Goal: Task Accomplishment & Management: Manage account settings

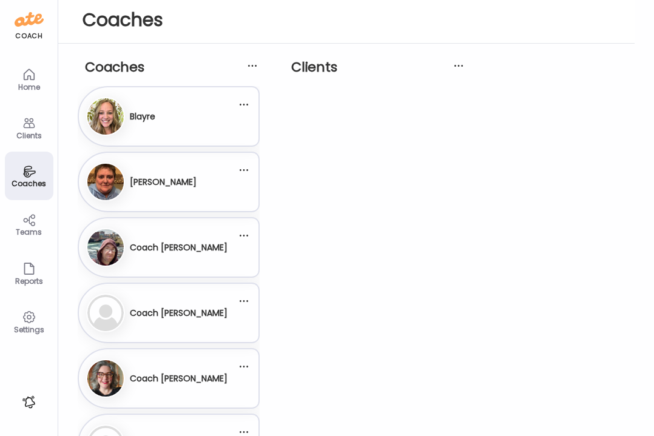
scroll to position [61, 0]
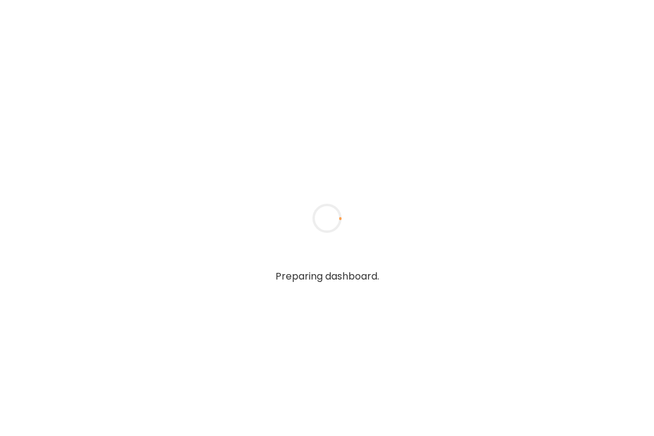
type input "******"
type input "**********"
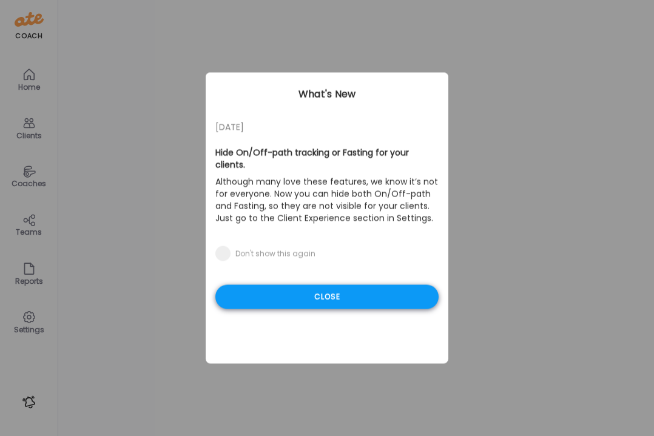
click at [262, 303] on div "Close" at bounding box center [327, 297] width 223 height 24
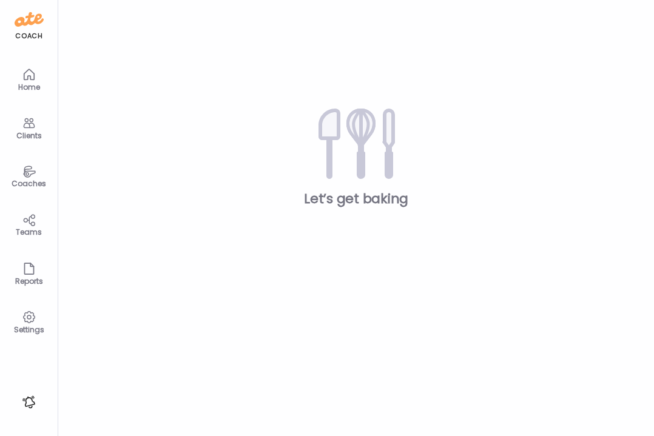
click at [35, 180] on div "Coaches" at bounding box center [29, 184] width 44 height 8
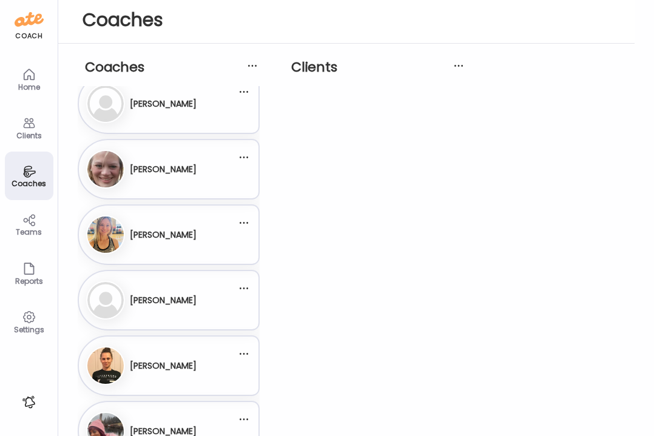
scroll to position [345, 0]
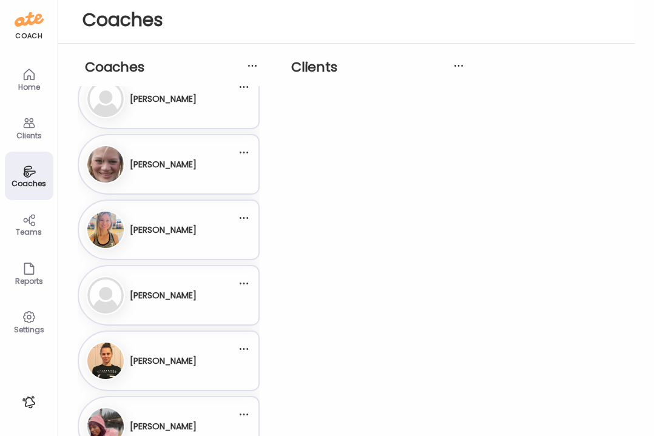
click at [180, 314] on div "Ju Julia" at bounding box center [161, 295] width 151 height 39
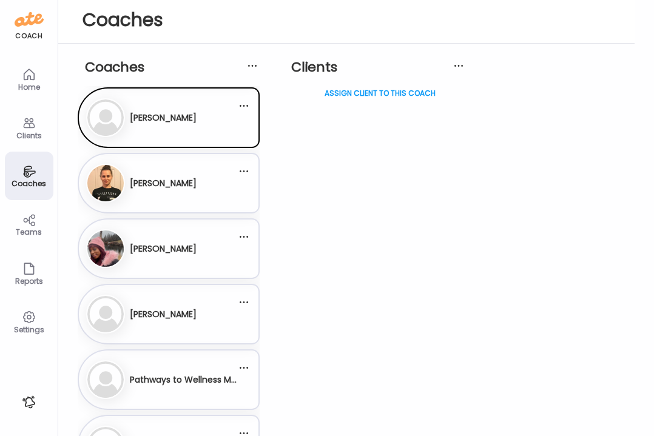
scroll to position [524, 0]
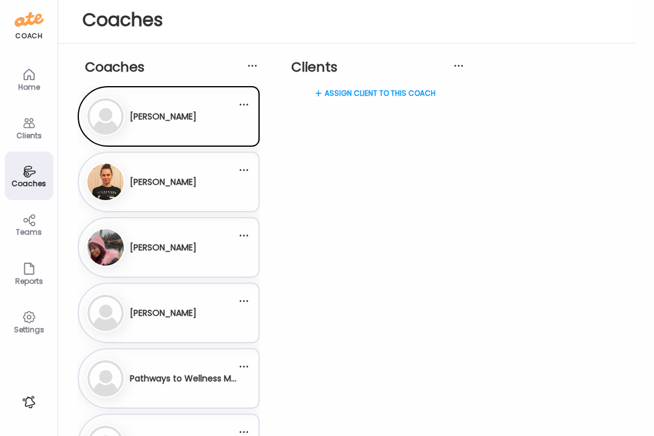
click at [347, 94] on div "Assign client to this coach" at bounding box center [375, 134] width 182 height 97
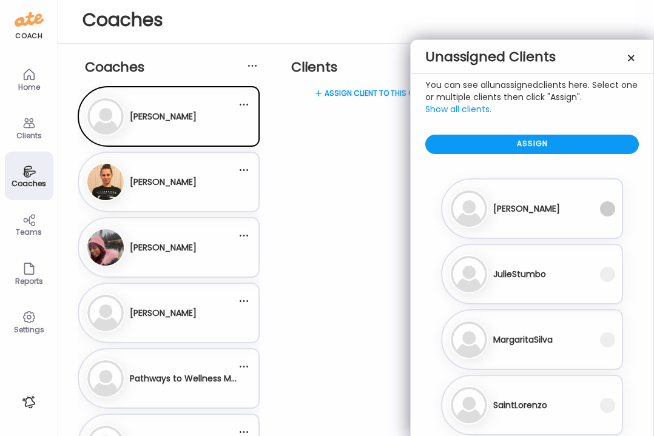
click at [606, 209] on span at bounding box center [607, 209] width 15 height 15
click at [608, 271] on span at bounding box center [607, 274] width 15 height 15
click at [610, 339] on span at bounding box center [607, 340] width 15 height 15
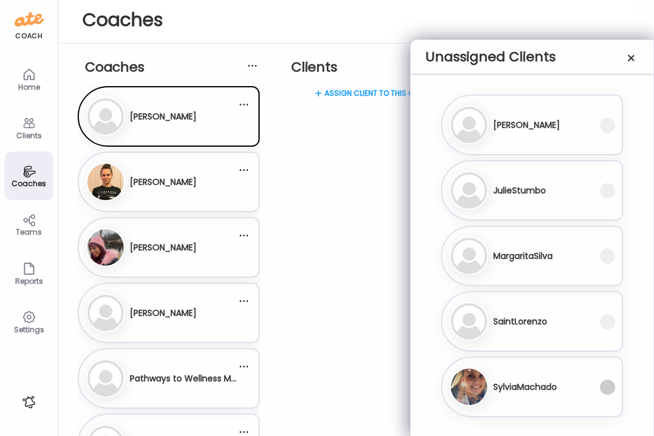
scroll to position [84, 0]
click at [608, 387] on span at bounding box center [607, 387] width 15 height 15
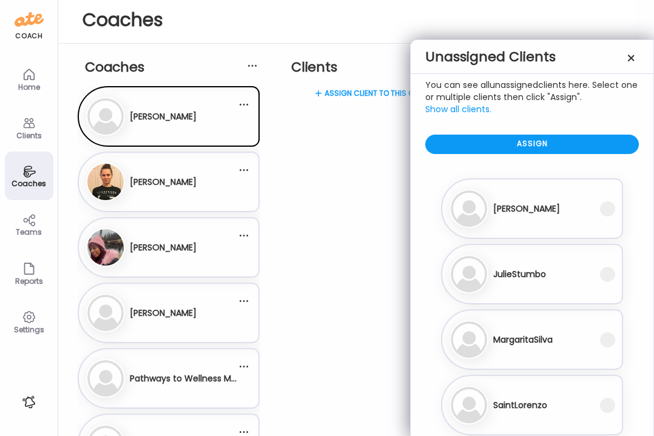
scroll to position [0, 0]
click at [548, 145] on div "Assign" at bounding box center [533, 144] width 214 height 19
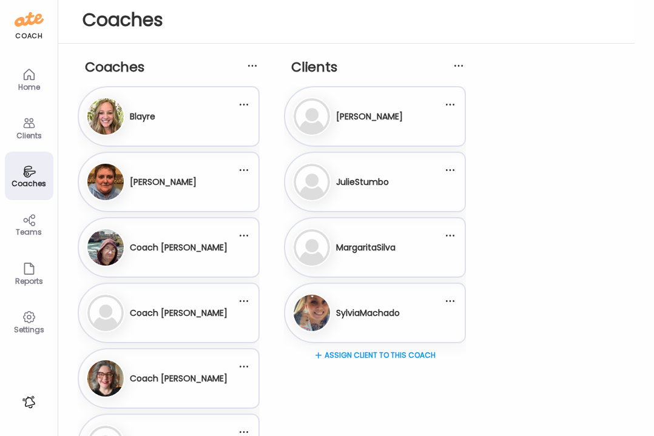
click at [33, 326] on div "Settings" at bounding box center [29, 330] width 44 height 8
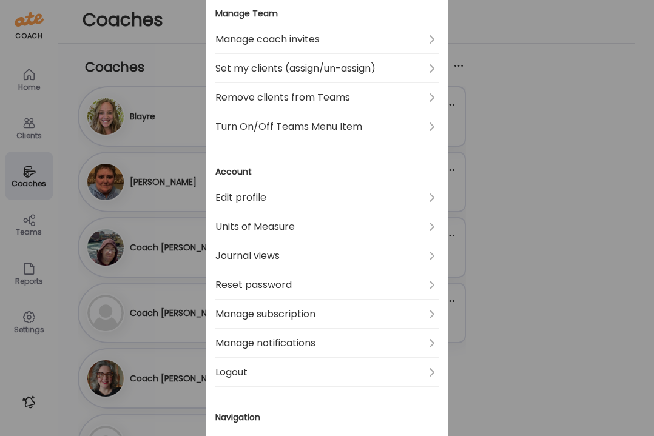
scroll to position [419, 0]
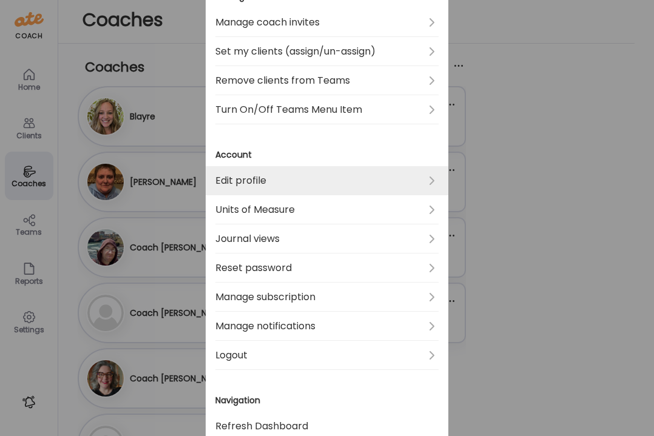
click at [425, 181] on link "Edit profile" at bounding box center [327, 180] width 223 height 29
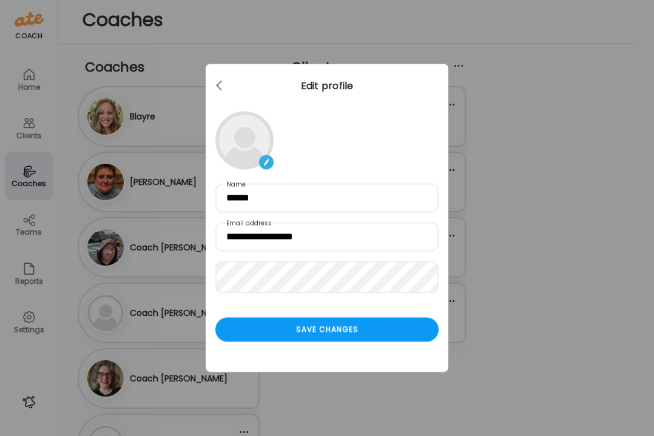
scroll to position [0, 0]
click at [269, 162] on img at bounding box center [266, 162] width 15 height 15
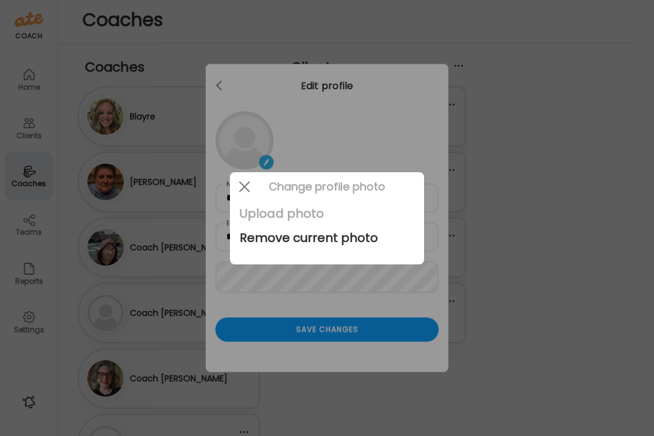
click at [283, 217] on div "Upload photo" at bounding box center [327, 214] width 175 height 24
type input "**********"
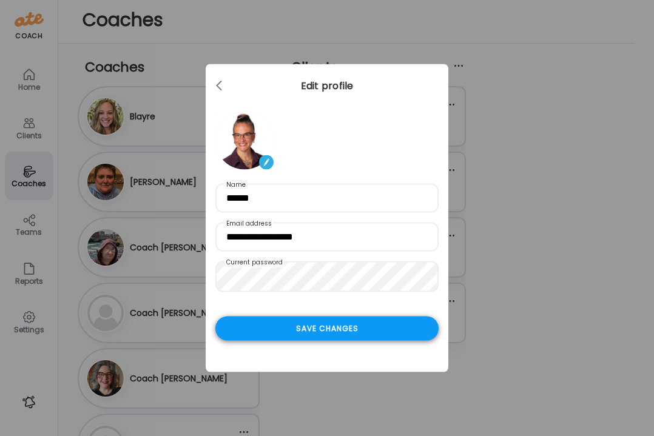
click at [311, 340] on div "Save changes" at bounding box center [327, 329] width 223 height 24
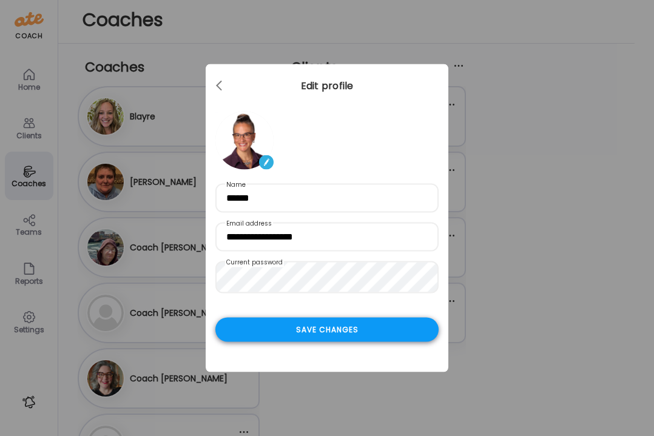
click at [386, 336] on div "Save changes" at bounding box center [327, 330] width 223 height 24
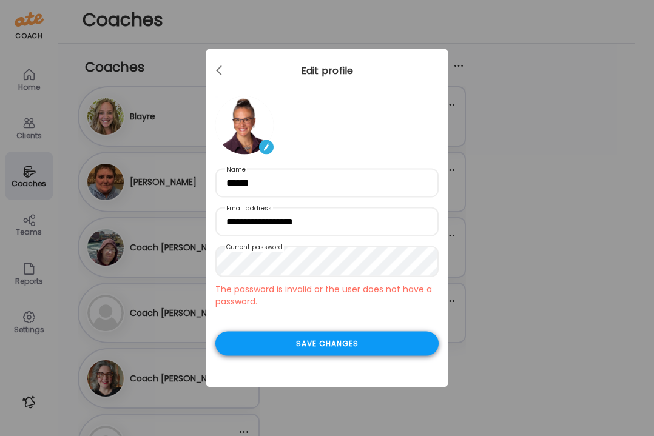
click at [402, 350] on div "Save changes" at bounding box center [327, 344] width 223 height 24
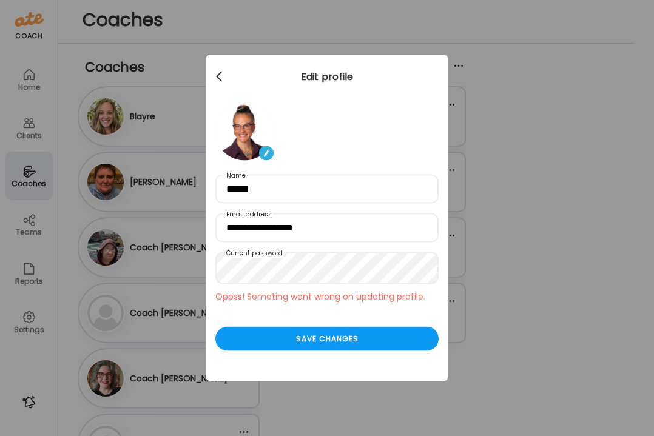
click at [219, 78] on span at bounding box center [219, 75] width 6 height 6
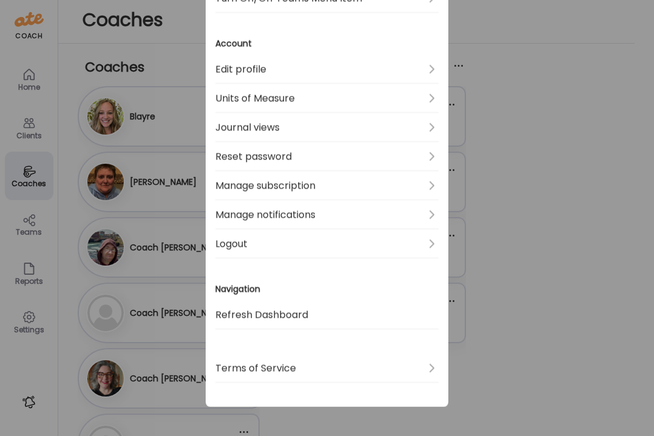
scroll to position [531, 0]
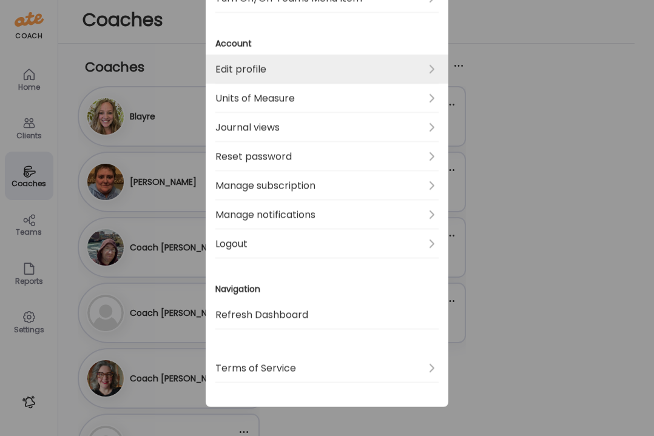
click at [257, 66] on link "Edit profile" at bounding box center [327, 69] width 223 height 29
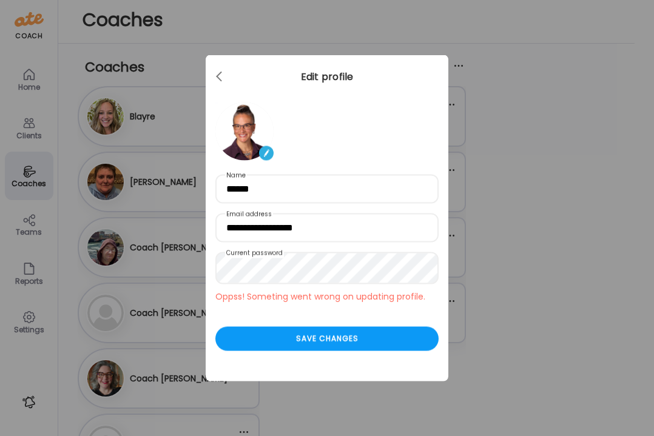
scroll to position [0, 0]
click at [548, 235] on div "Ate Coach Dashboard Wahoo! It’s official Take a moment to set up your Coach Pro…" at bounding box center [327, 218] width 654 height 436
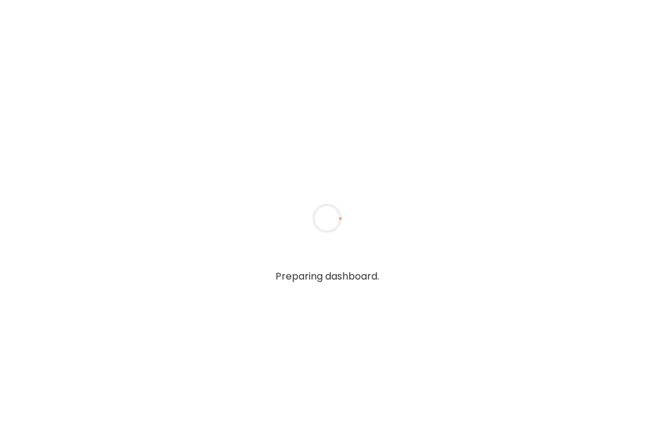
type input "******"
type input "**********"
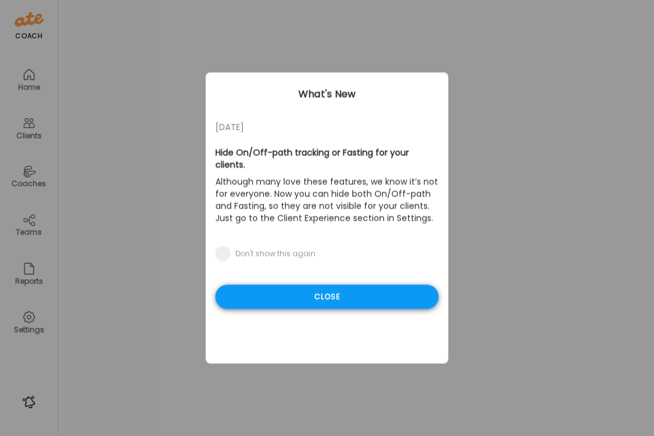
click at [331, 297] on div "Close" at bounding box center [327, 297] width 223 height 24
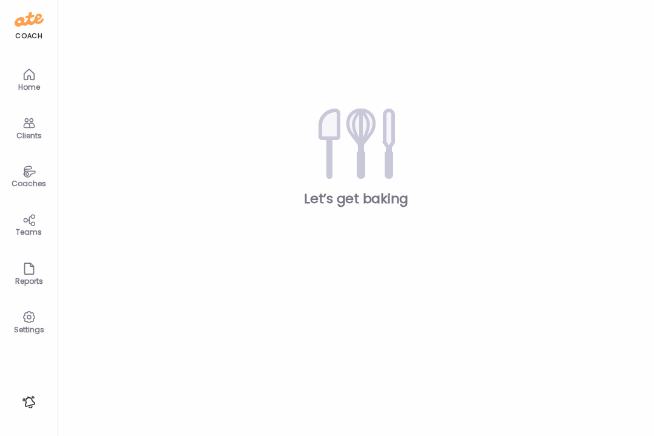
click at [25, 330] on div "Settings" at bounding box center [29, 330] width 44 height 8
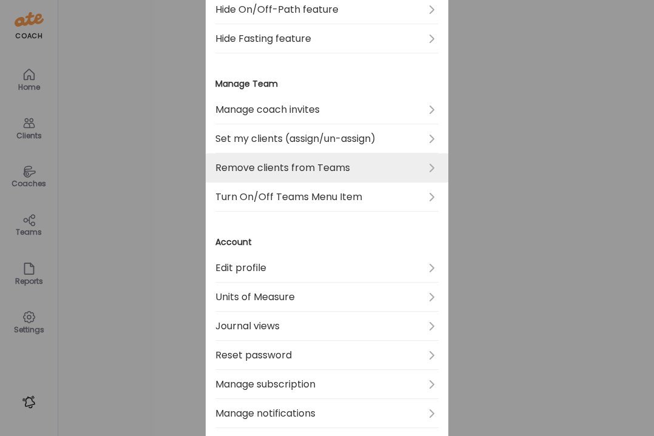
scroll to position [350, 0]
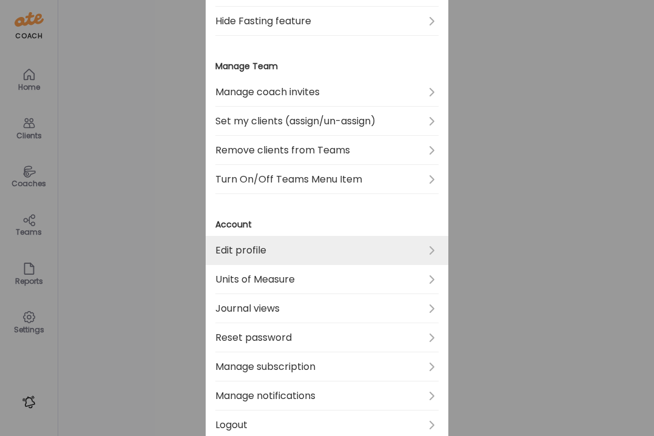
click at [268, 250] on link "Edit profile" at bounding box center [327, 250] width 223 height 29
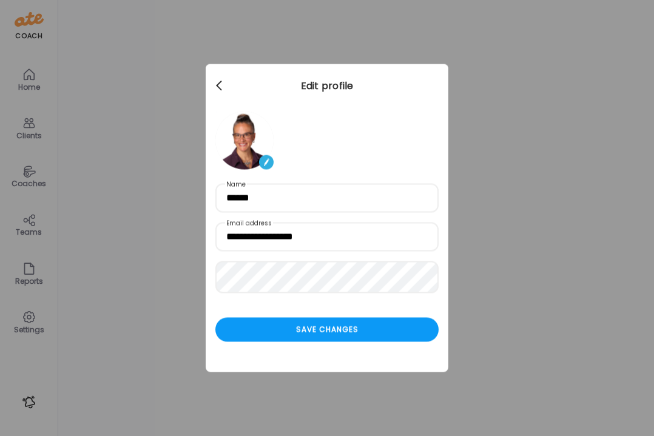
click at [218, 86] on div at bounding box center [220, 86] width 24 height 24
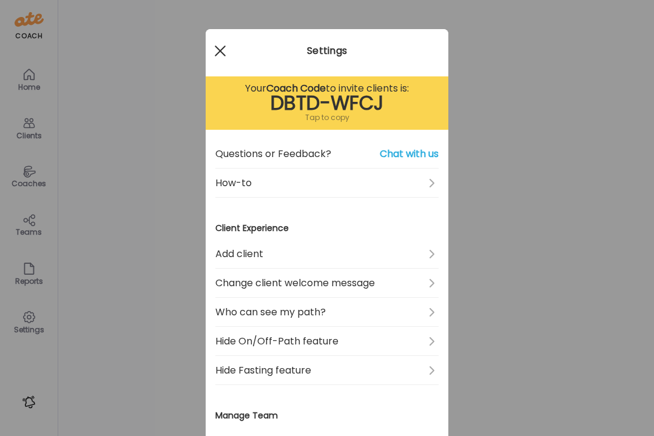
click at [219, 53] on div at bounding box center [220, 51] width 24 height 24
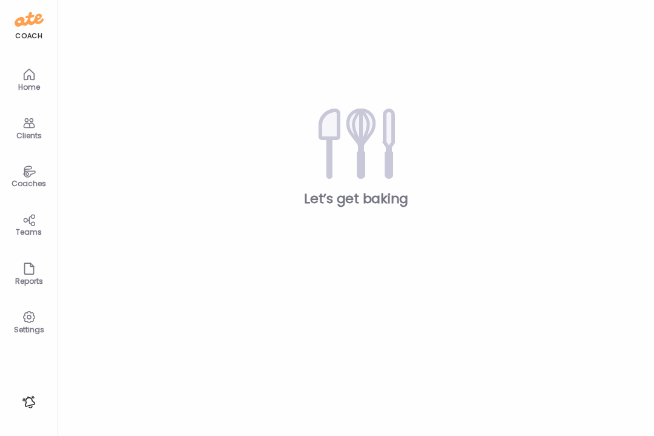
click at [33, 175] on icon at bounding box center [29, 172] width 15 height 14
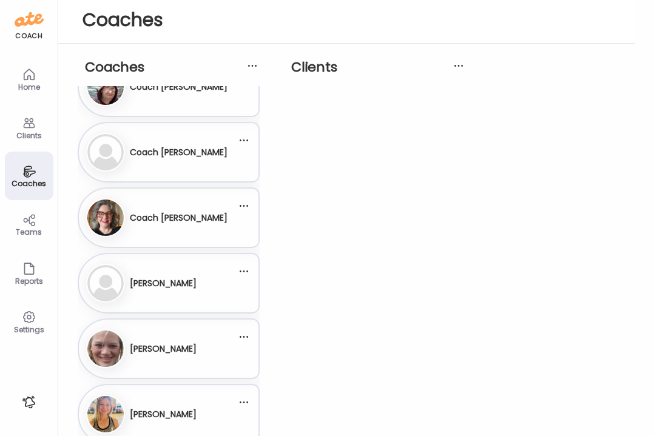
scroll to position [163, 0]
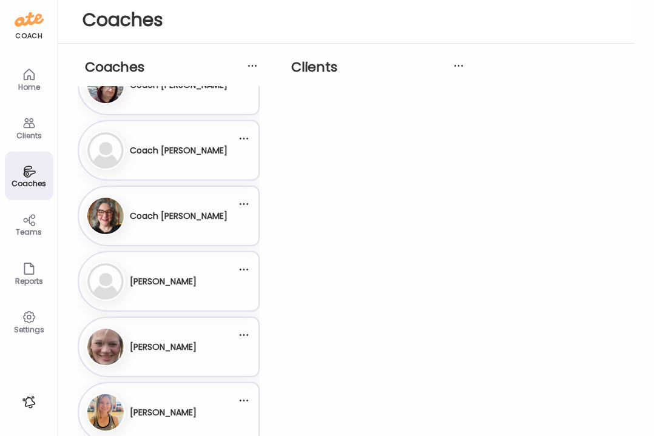
click at [171, 168] on div "Co Coach Jerry" at bounding box center [161, 150] width 151 height 39
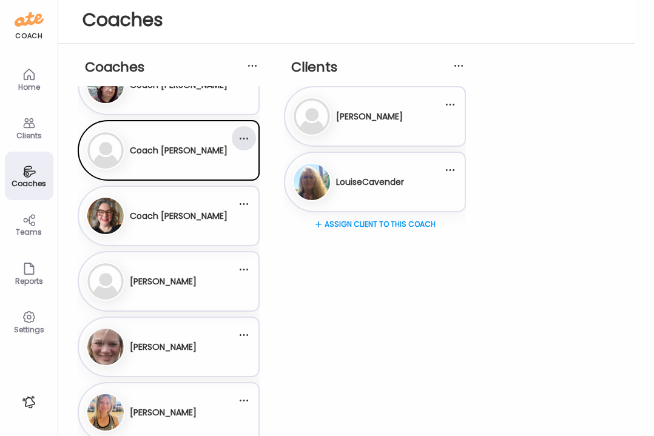
click at [243, 140] on div at bounding box center [244, 138] width 24 height 24
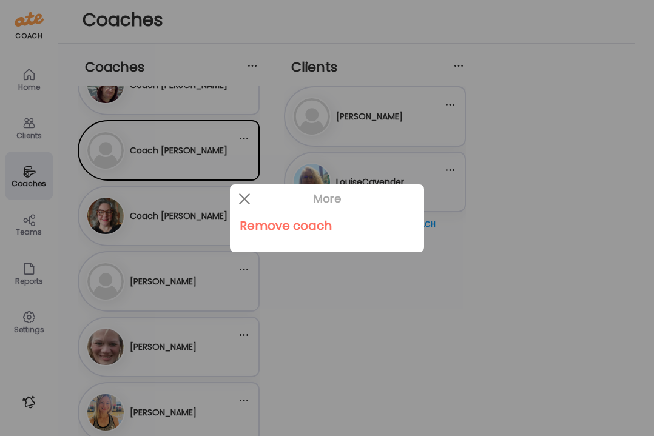
click at [206, 140] on div at bounding box center [327, 218] width 654 height 436
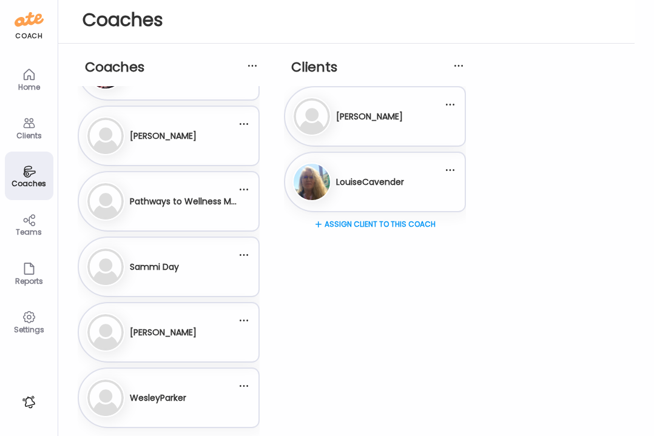
scroll to position [702, 0]
click at [245, 386] on div at bounding box center [244, 386] width 24 height 24
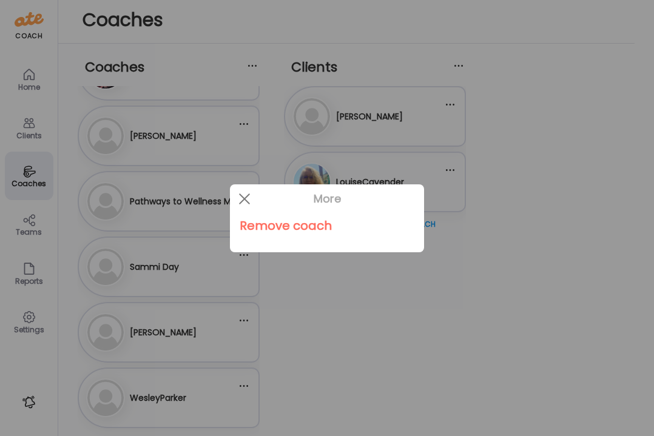
click at [293, 226] on div "Remove coach" at bounding box center [327, 226] width 175 height 24
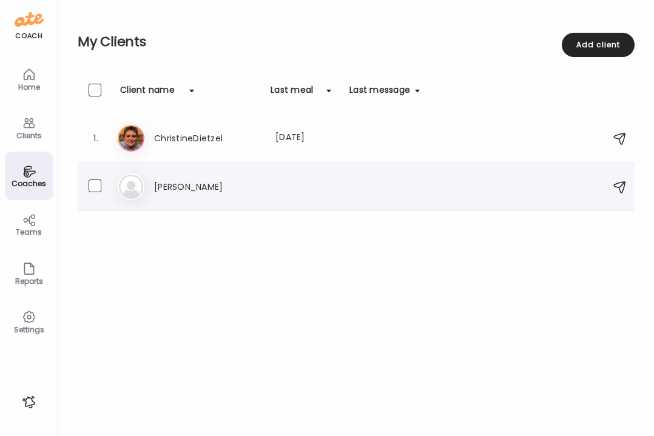
click at [268, 192] on div "[PERSON_NAME]" at bounding box center [287, 187] width 266 height 15
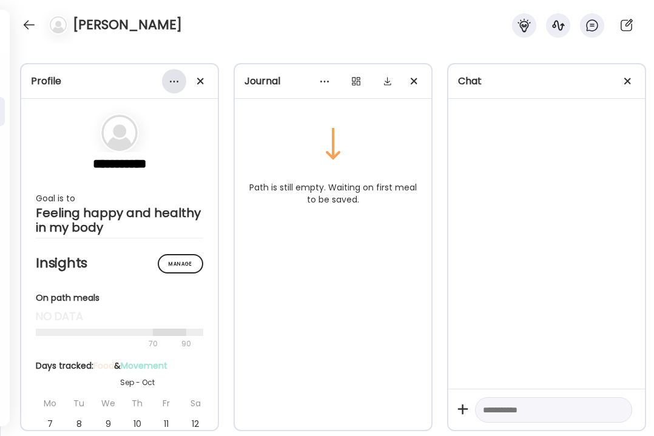
click at [177, 83] on div at bounding box center [174, 81] width 24 height 24
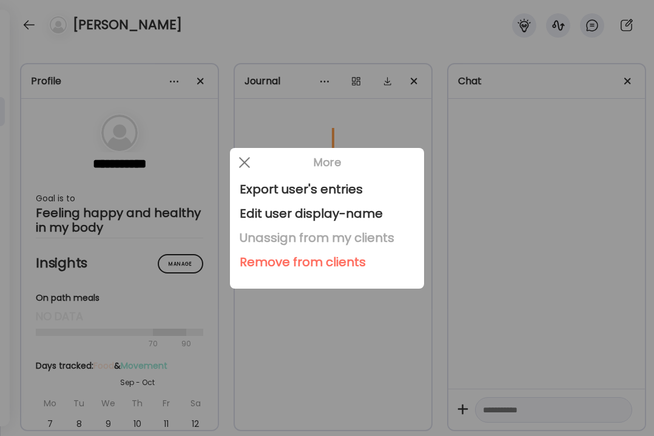
click at [296, 239] on div "Unassign from my clients" at bounding box center [327, 238] width 175 height 24
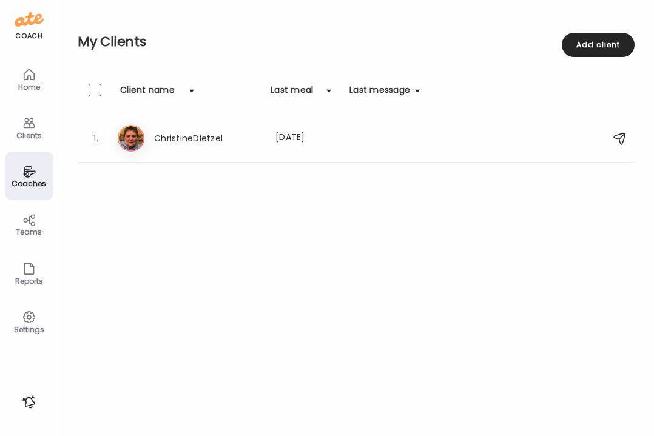
click at [28, 172] on icon at bounding box center [29, 172] width 15 height 14
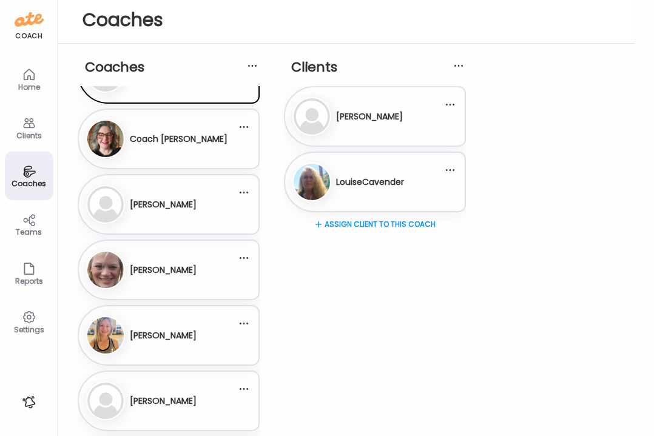
scroll to position [234, 0]
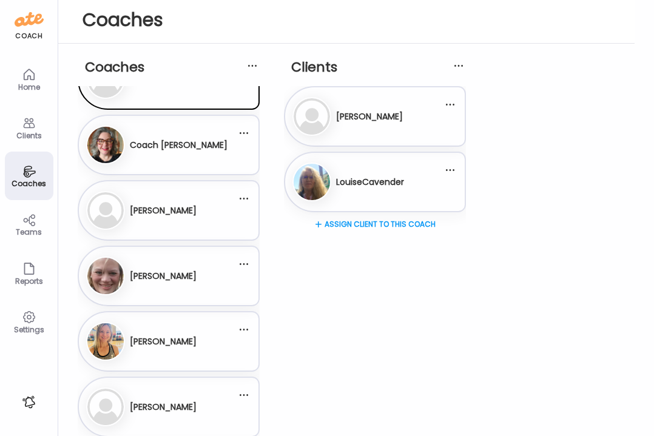
click at [176, 218] on div "De Delphia" at bounding box center [161, 210] width 151 height 39
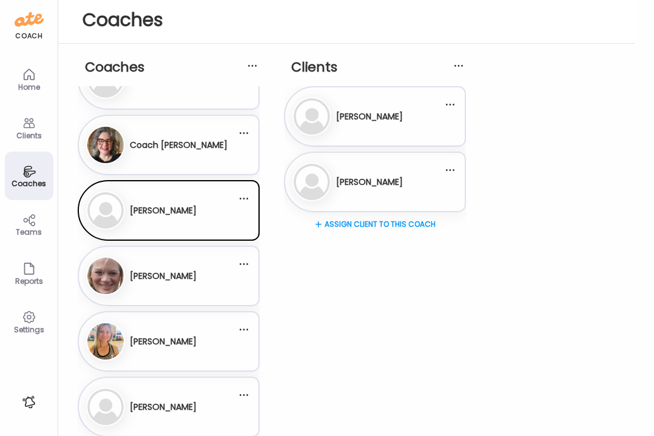
click at [394, 225] on div "Assign client to this coach" at bounding box center [375, 265] width 182 height 97
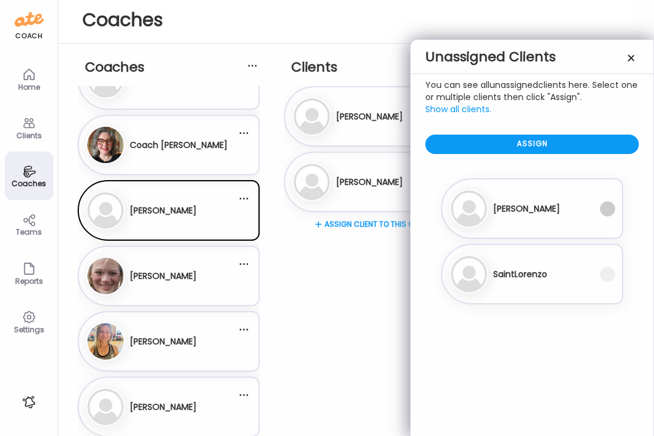
click at [605, 211] on span at bounding box center [607, 209] width 15 height 15
click at [528, 141] on div "Assign" at bounding box center [533, 144] width 214 height 19
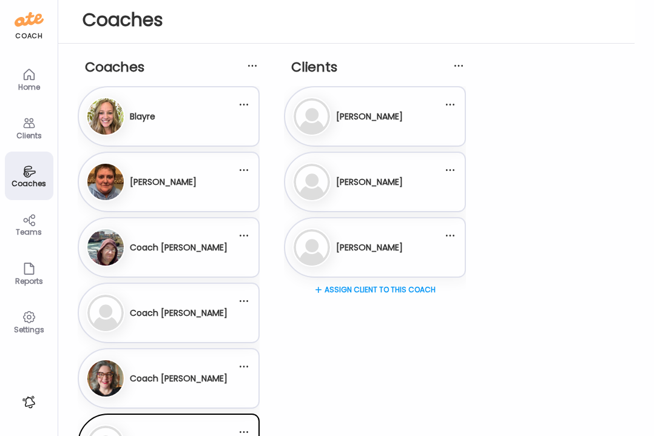
scroll to position [0, 0]
